Goal: Information Seeking & Learning: Learn about a topic

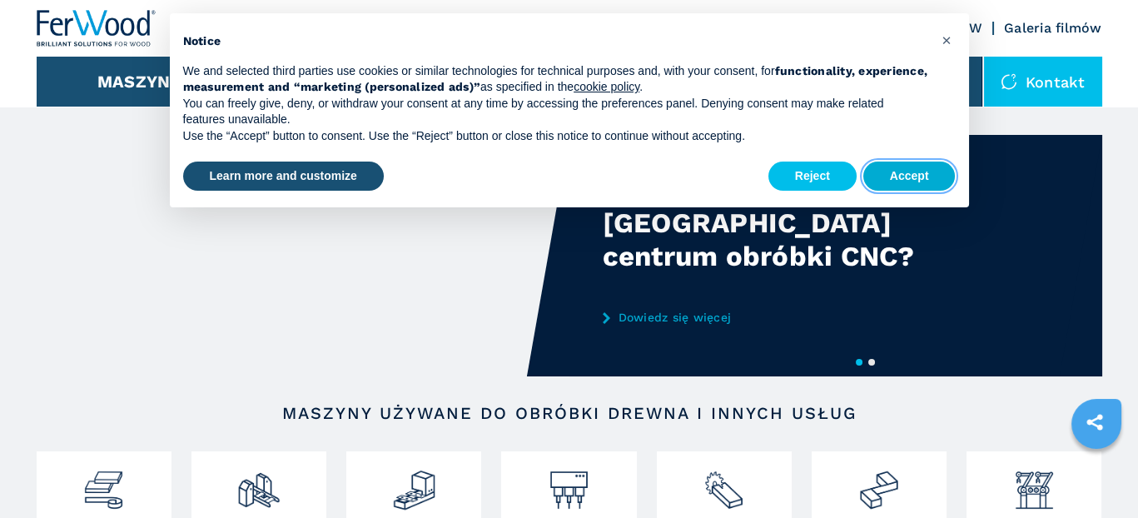
click at [915, 176] on button "Accept" at bounding box center [909, 177] width 92 height 30
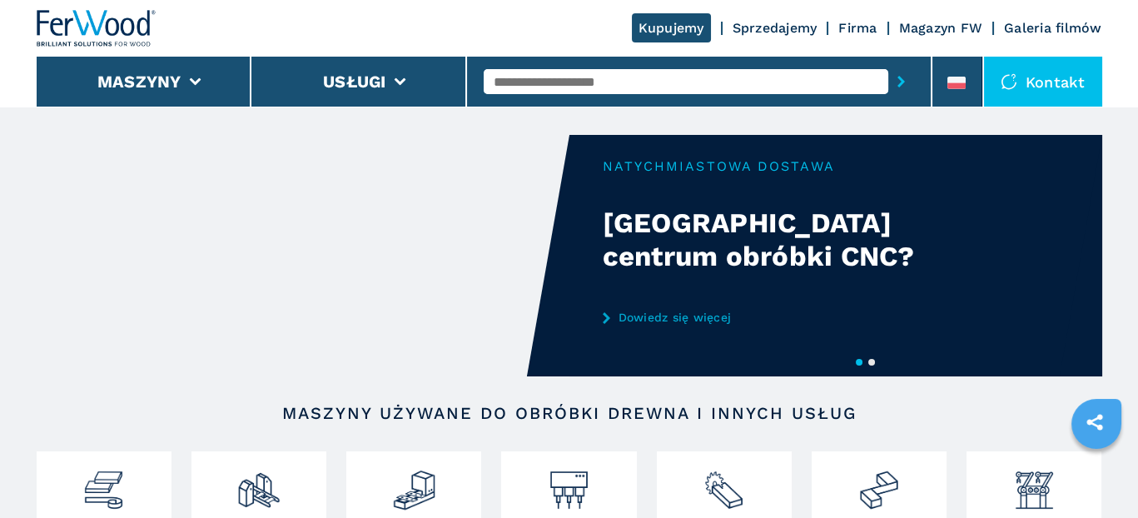
click at [129, 14] on img at bounding box center [97, 28] width 120 height 37
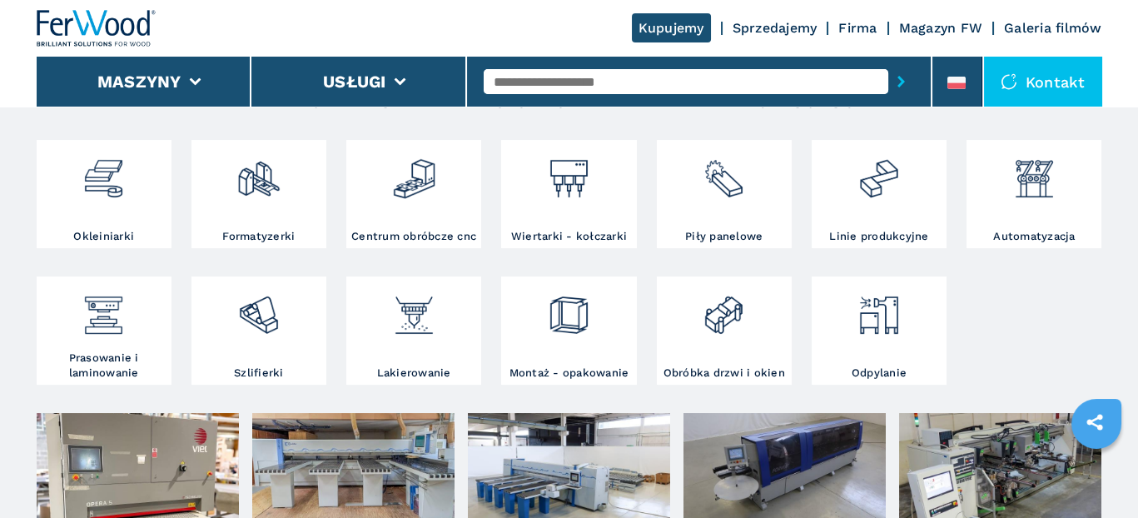
scroll to position [333, 0]
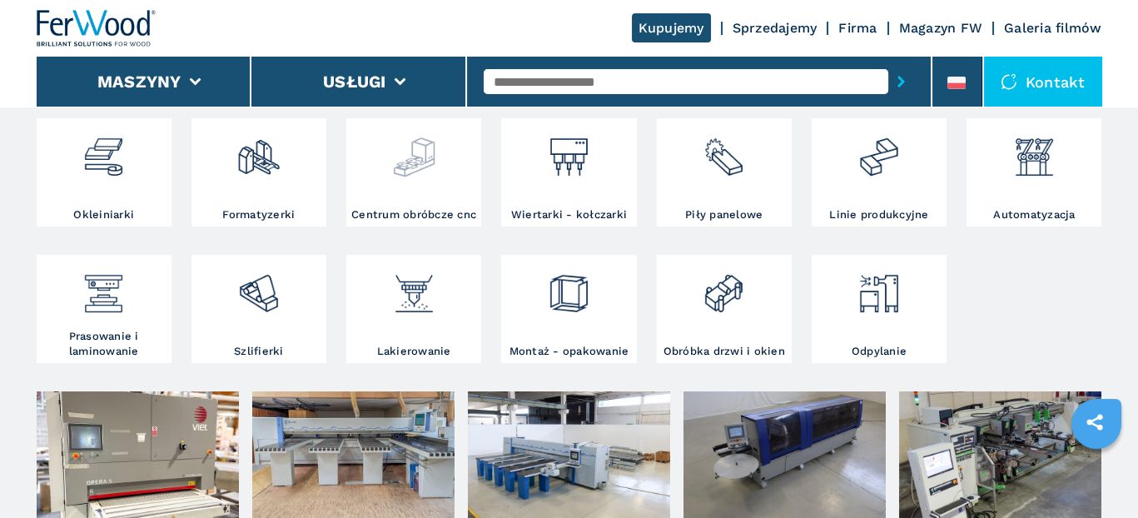
click at [425, 176] on img at bounding box center [414, 150] width 44 height 57
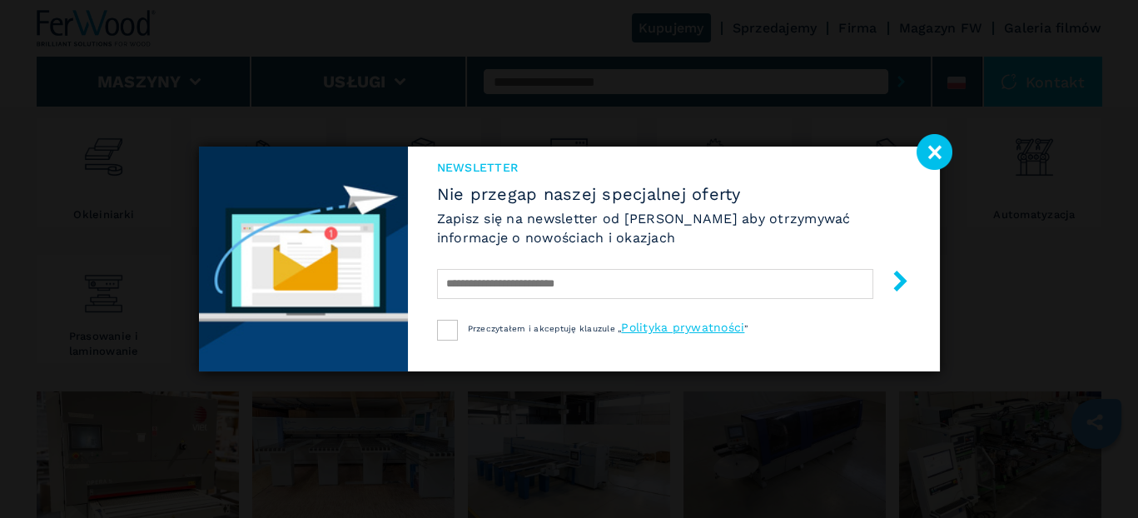
select select "**********"
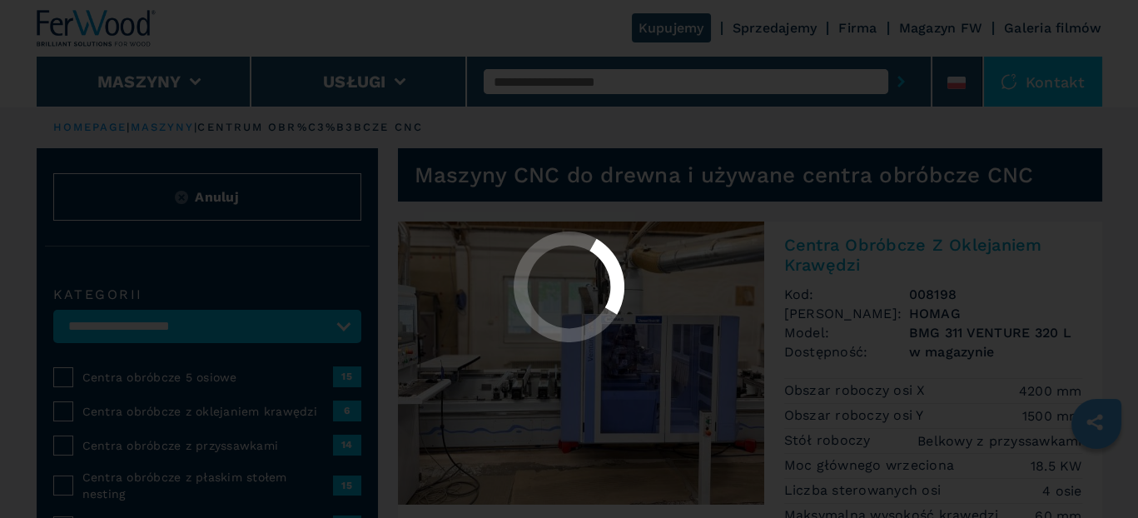
select select "**********"
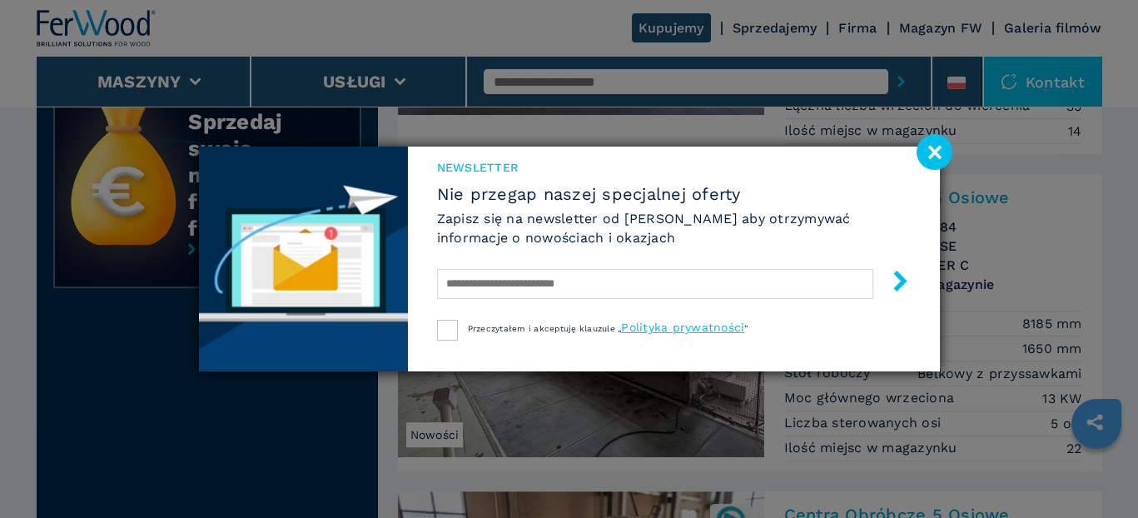
scroll to position [1915, 0]
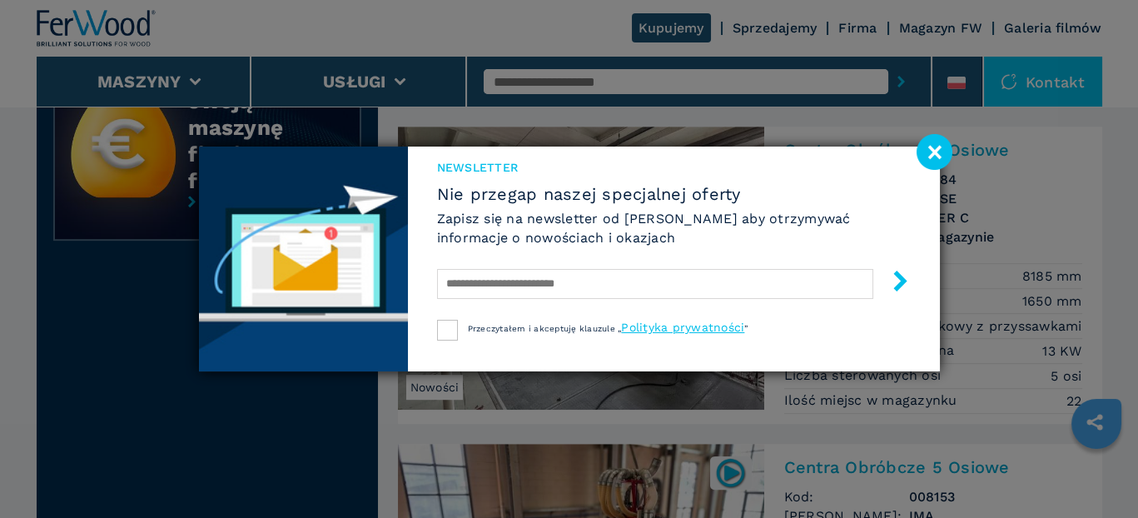
click at [928, 153] on image at bounding box center [935, 152] width 36 height 36
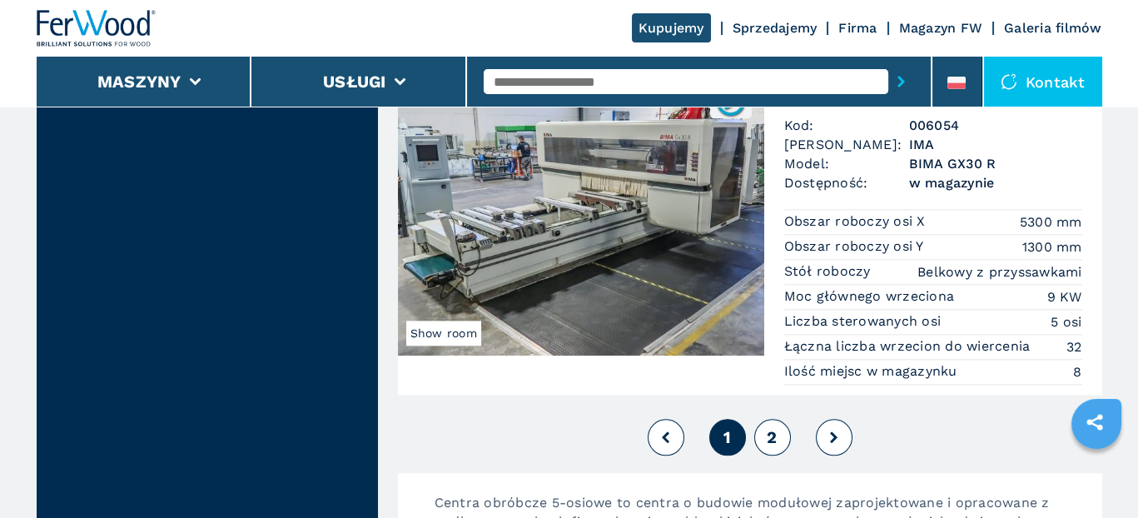
scroll to position [4079, 0]
click at [836, 430] on icon at bounding box center [833, 436] width 7 height 12
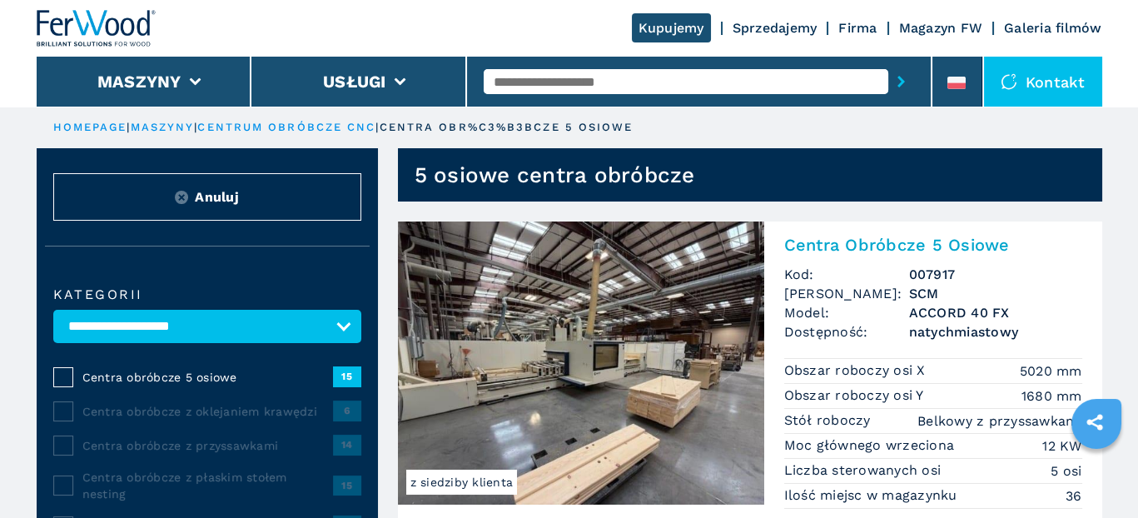
click at [827, 245] on h2 "Centra Obróbcze 5 Osiowe" at bounding box center [933, 245] width 298 height 20
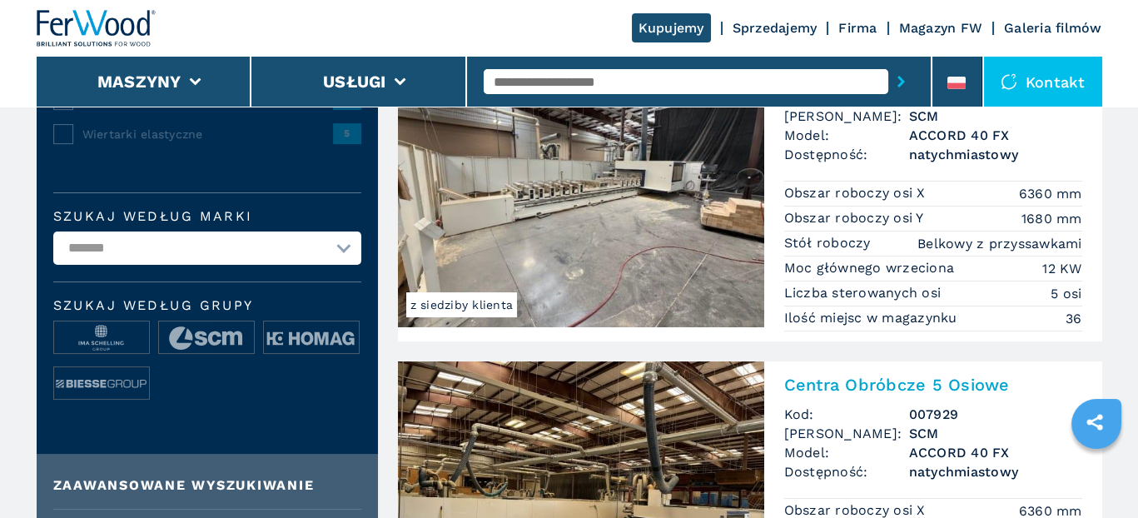
scroll to position [500, 0]
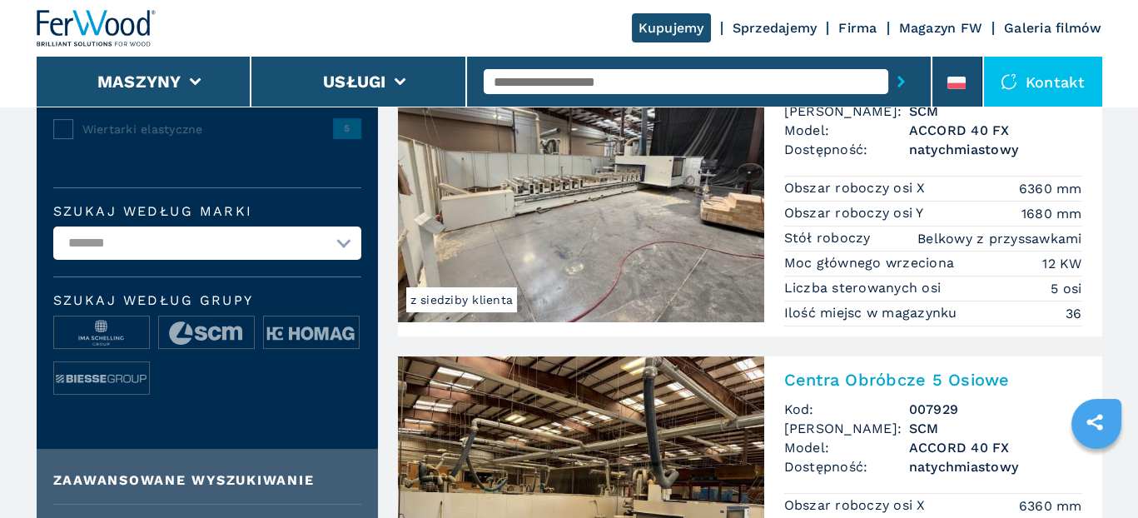
click at [529, 206] on img at bounding box center [581, 180] width 366 height 283
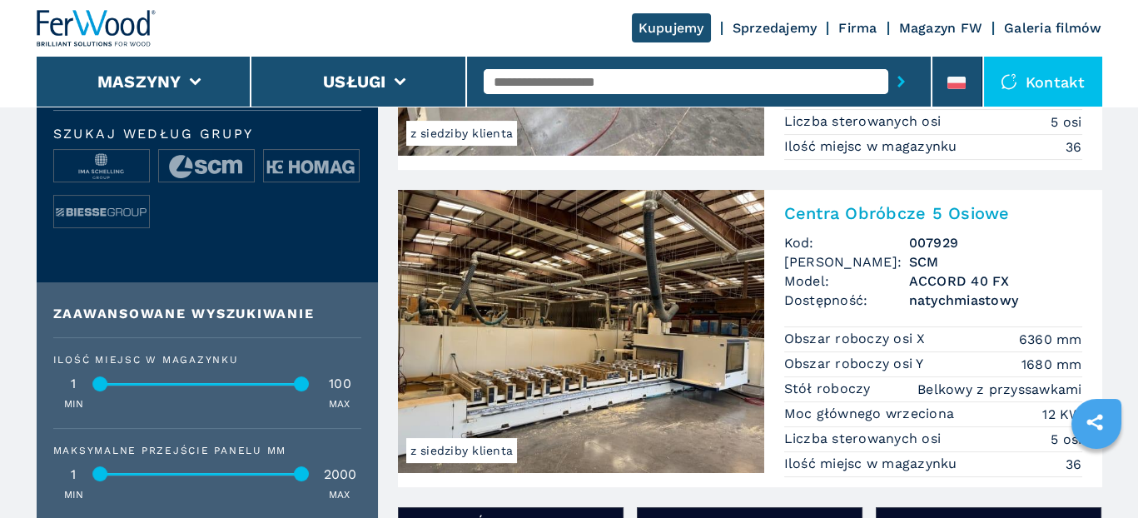
click at [584, 298] on img at bounding box center [581, 331] width 366 height 283
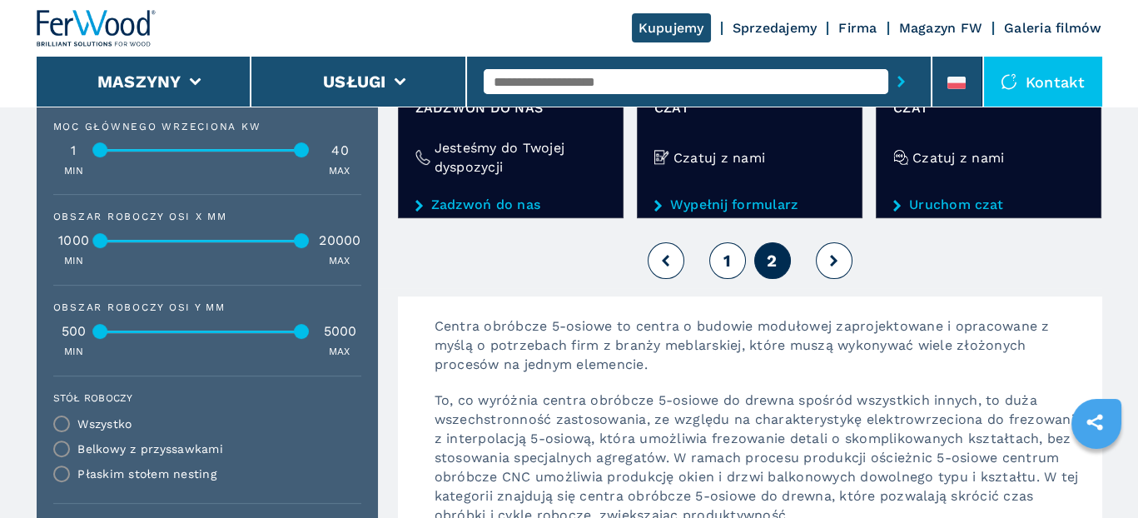
scroll to position [1082, 0]
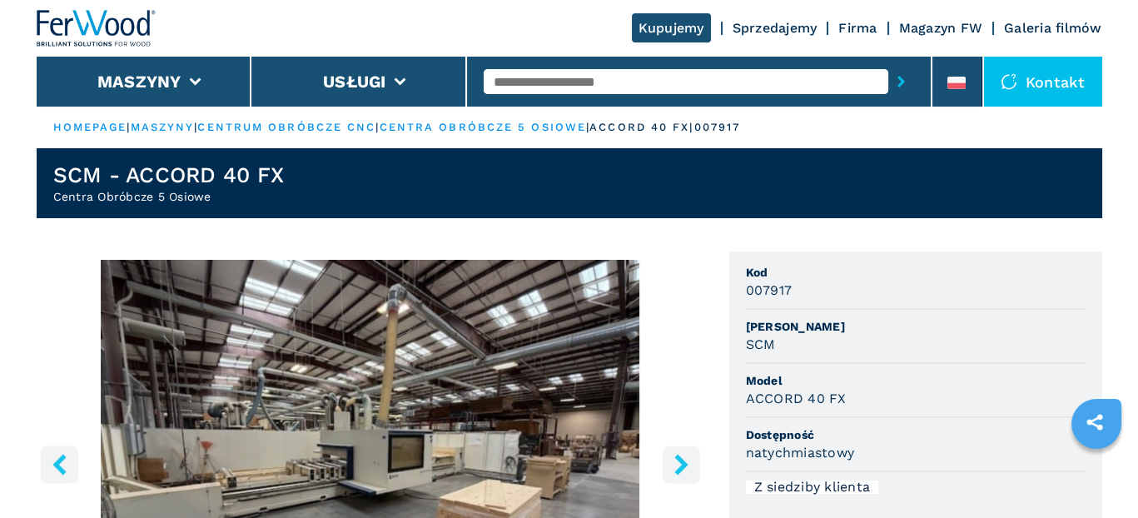
click at [475, 377] on img "Go to Slide 1" at bounding box center [371, 462] width 668 height 404
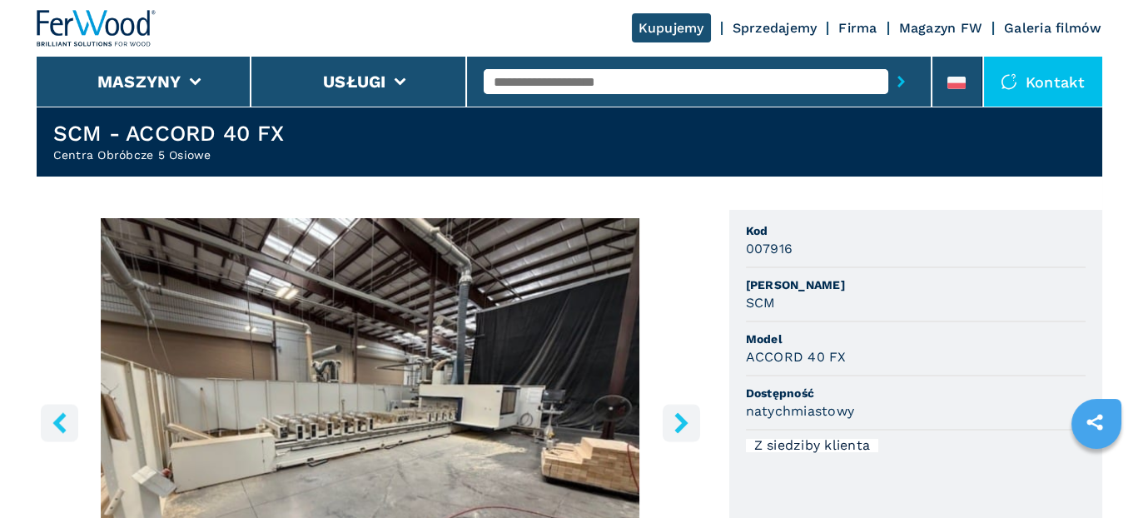
scroll to position [167, 0]
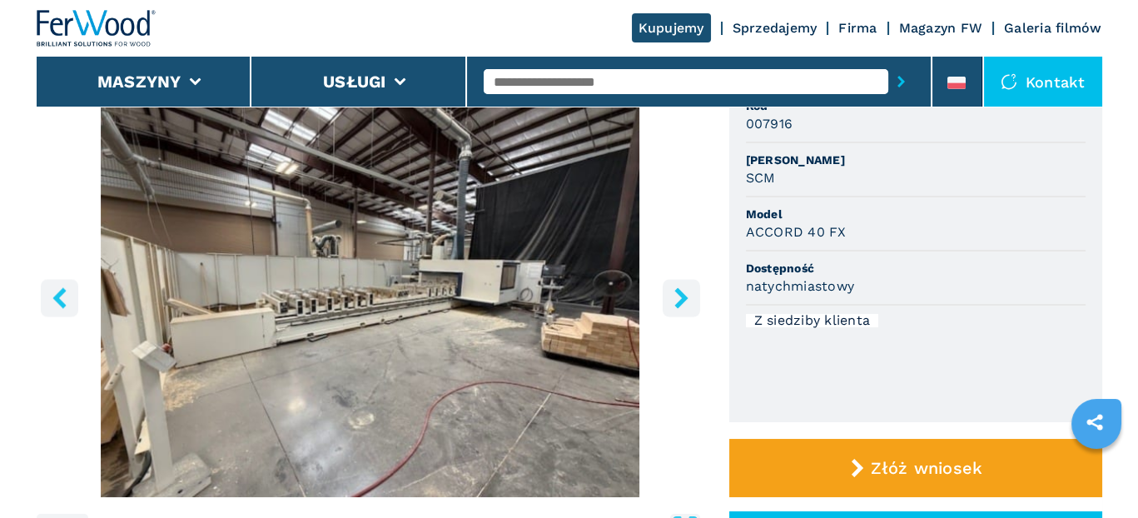
click at [428, 321] on img "Go to Slide 1" at bounding box center [371, 295] width 668 height 404
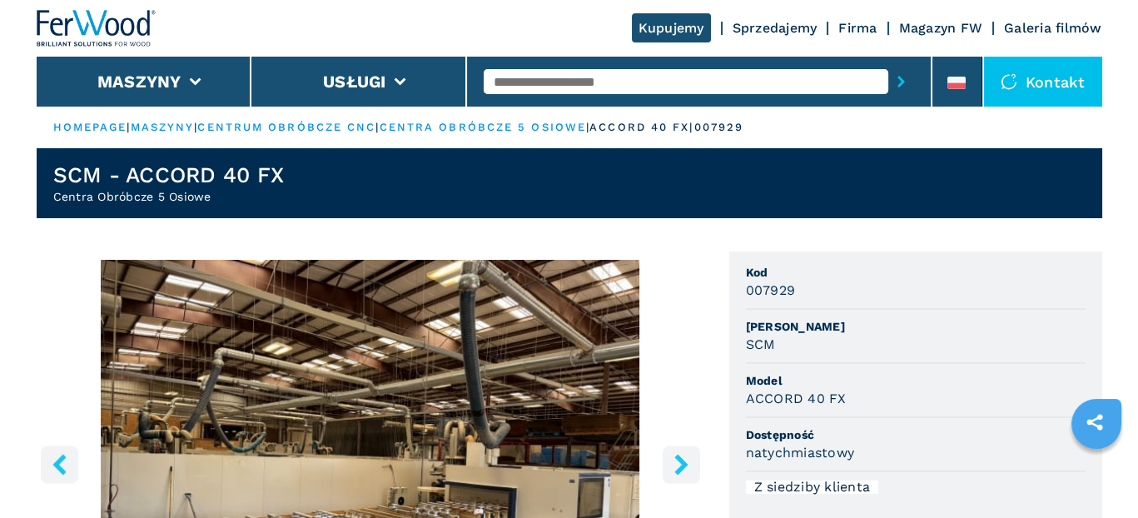
click at [343, 511] on img "Go to Slide 1" at bounding box center [371, 462] width 668 height 404
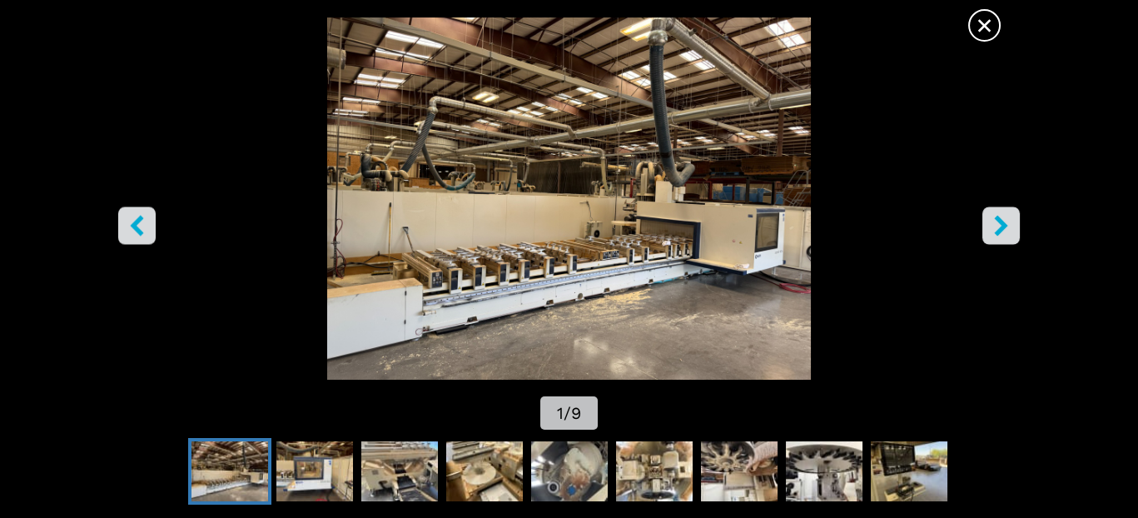
click at [546, 226] on img "Go to Slide 1" at bounding box center [569, 198] width 1024 height 362
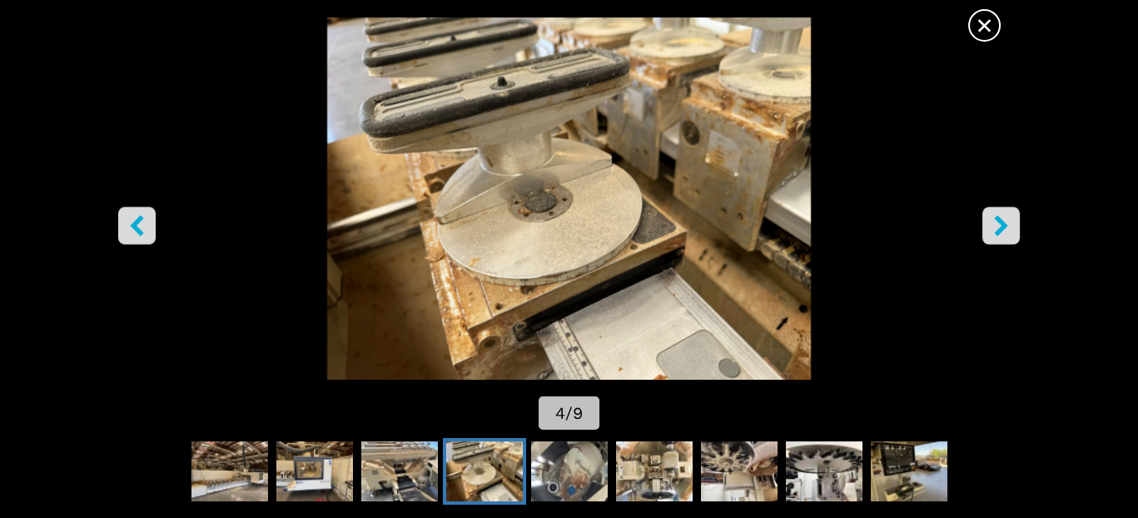
click at [988, 24] on span "×" at bounding box center [984, 21] width 29 height 29
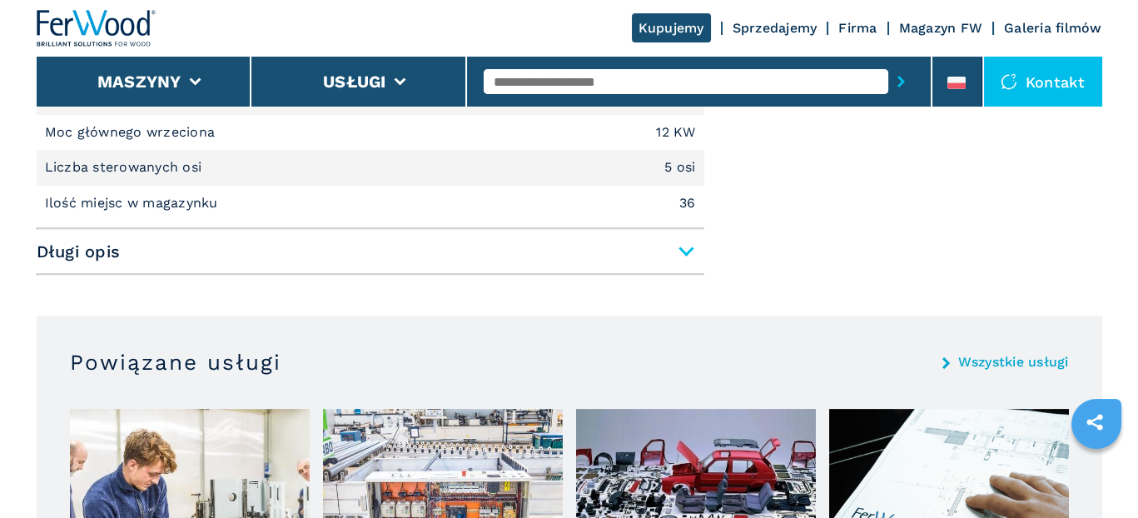
scroll to position [833, 0]
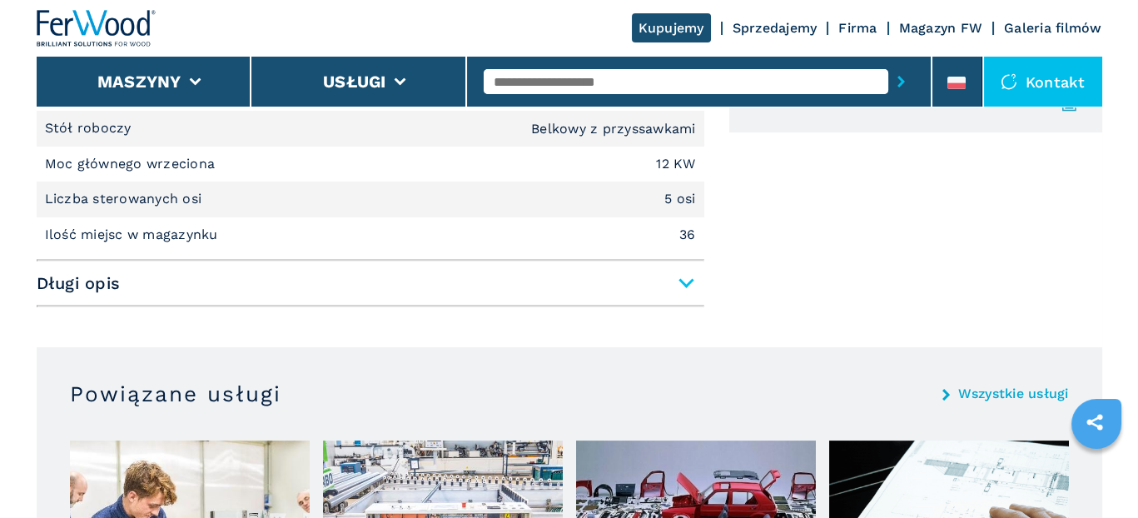
click at [678, 276] on span "Długi opis" at bounding box center [371, 283] width 668 height 30
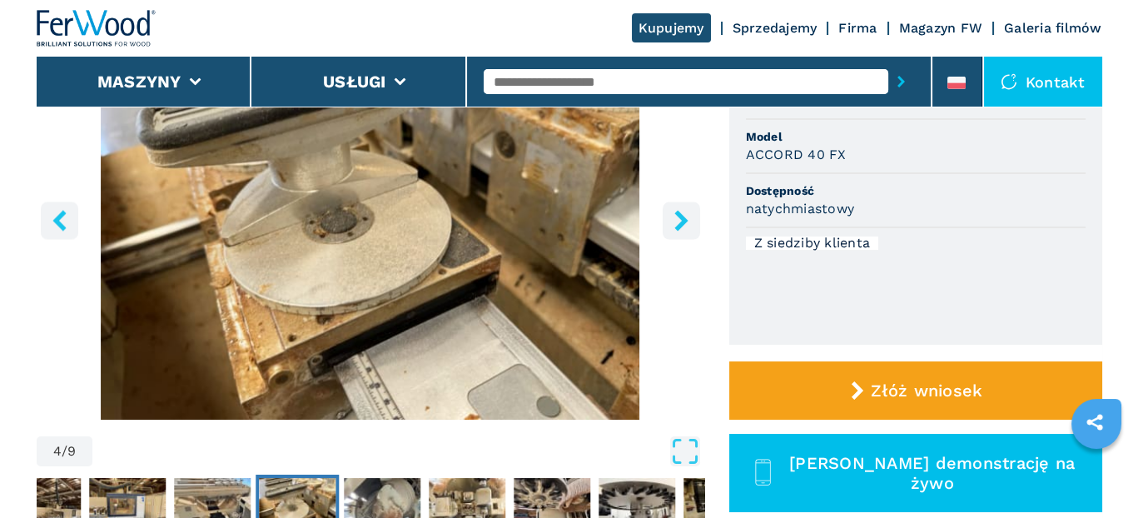
scroll to position [500, 0]
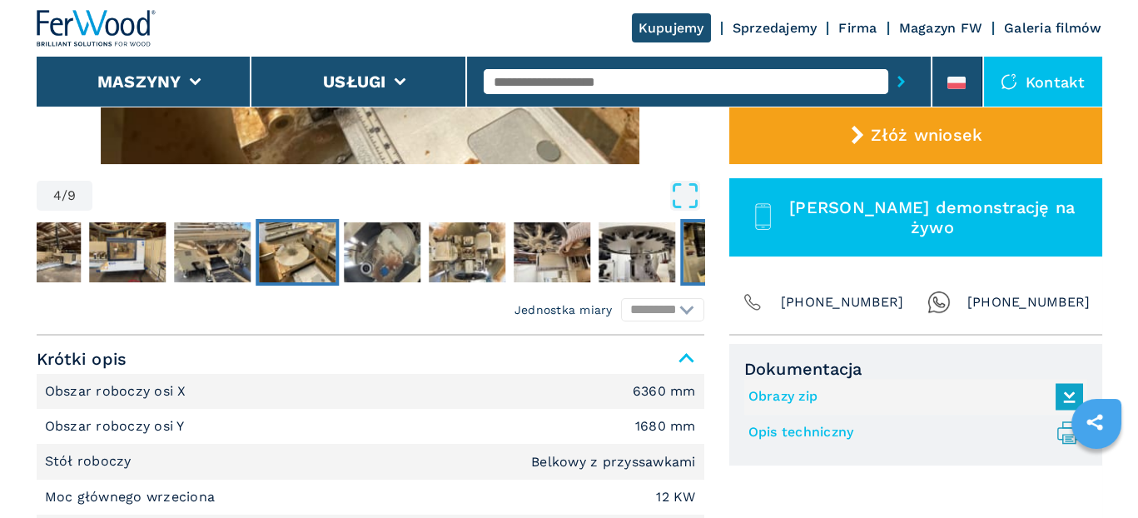
click at [693, 260] on img "Go to Slide 9" at bounding box center [721, 252] width 77 height 60
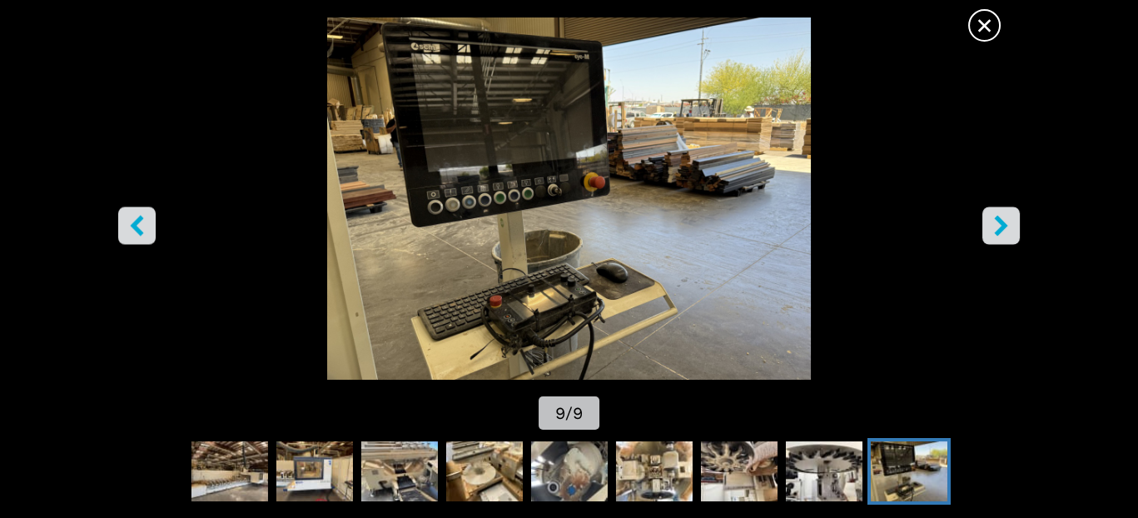
click at [973, 26] on span "×" at bounding box center [984, 21] width 29 height 29
